Goal: Information Seeking & Learning: Find specific page/section

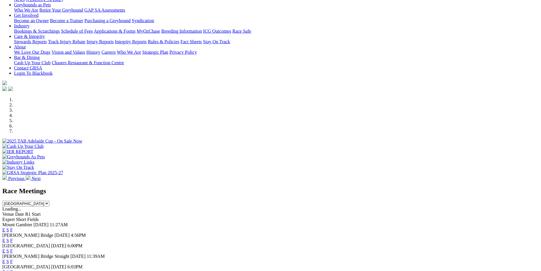
scroll to position [119, 0]
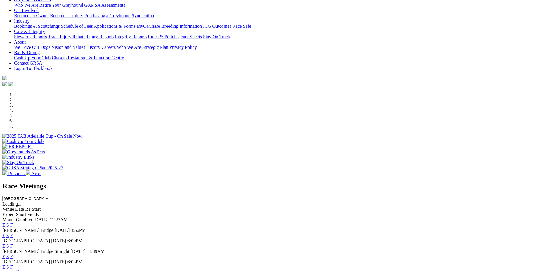
click at [13, 233] on link "F" at bounding box center [11, 235] width 3 height 5
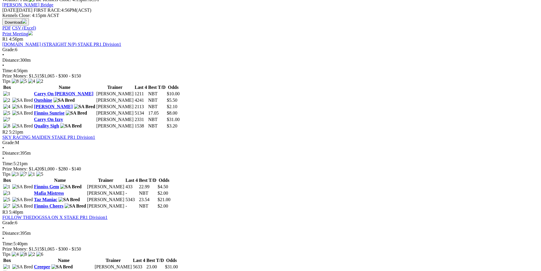
scroll to position [298, 0]
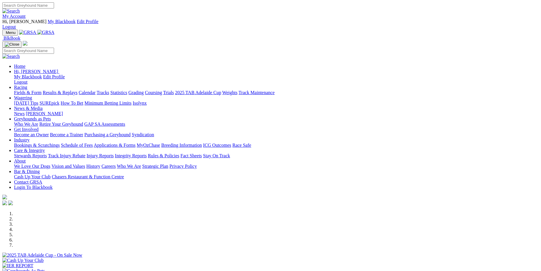
scroll to position [119, 0]
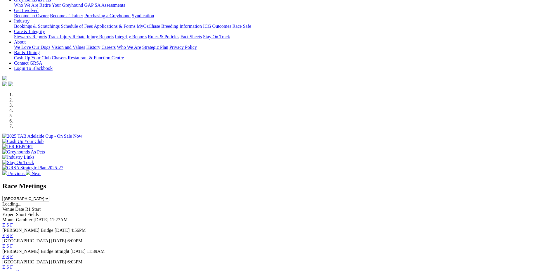
click at [2, 196] on select "South Australia New South Wales Northern Territory Queensland Tasmania Victoria…" at bounding box center [25, 199] width 47 height 6
select select "[GEOGRAPHIC_DATA]"
click option "[GEOGRAPHIC_DATA]" at bounding box center [0, 0] width 0 height 0
click at [13, 233] on link "F" at bounding box center [11, 235] width 3 height 5
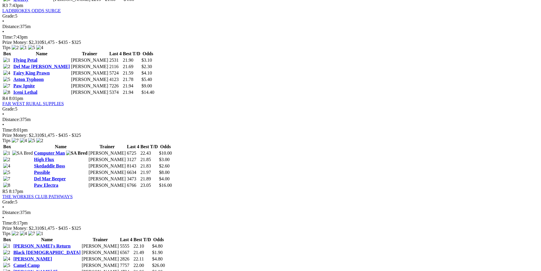
scroll to position [519, 0]
